Goal: Task Accomplishment & Management: Manage account settings

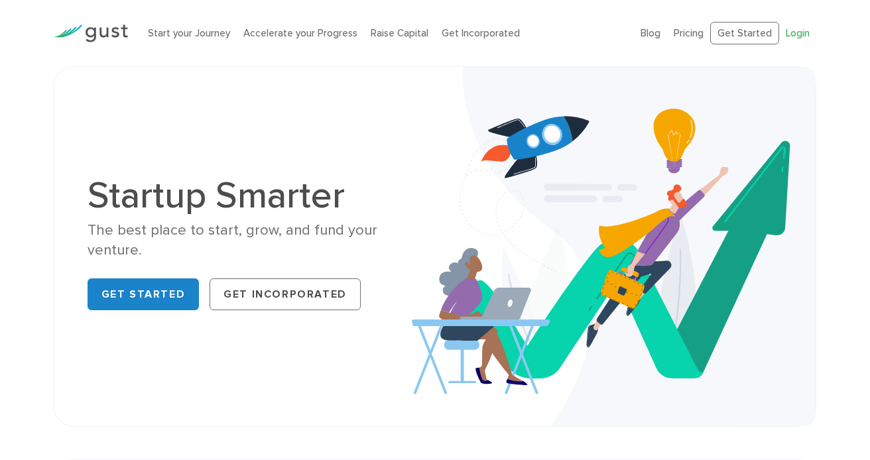
click at [800, 33] on link "Login" at bounding box center [798, 33] width 24 height 12
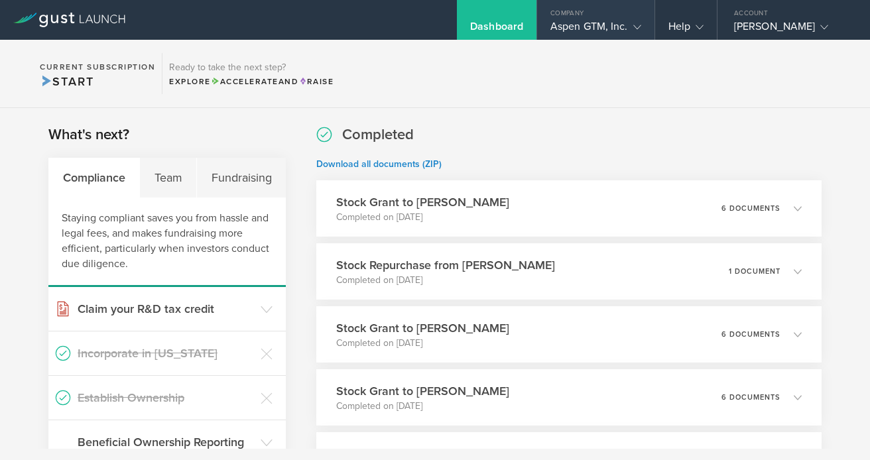
click at [591, 18] on div "Company" at bounding box center [595, 10] width 117 height 20
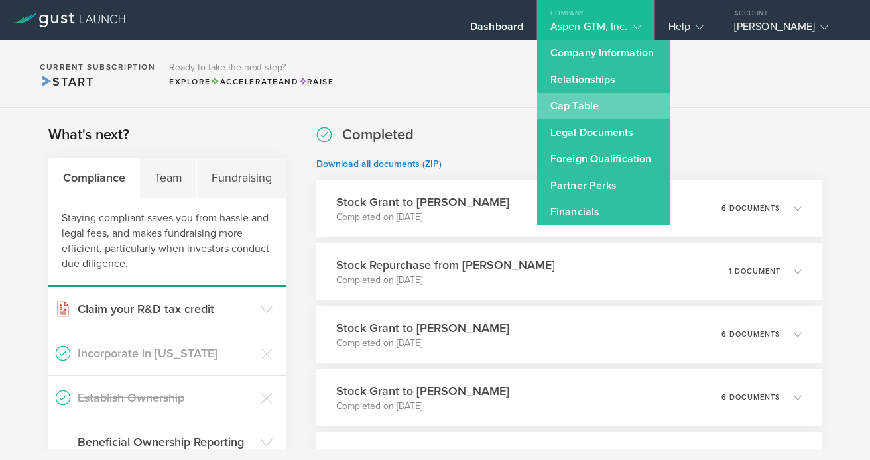
click at [580, 100] on link "Cap Table" at bounding box center [603, 106] width 133 height 27
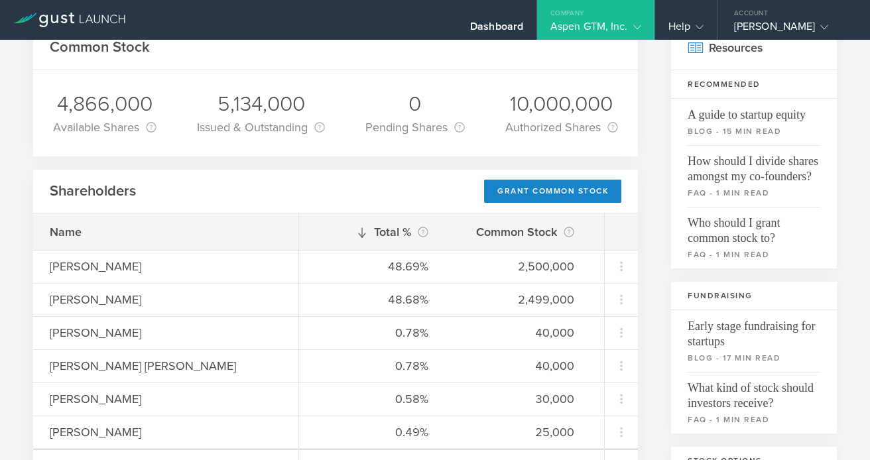
scroll to position [95, 0]
